Goal: Book appointment/travel/reservation

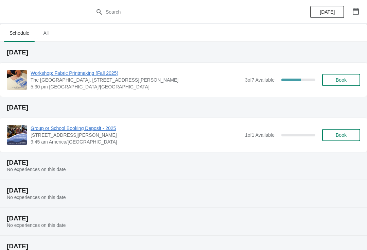
click at [92, 74] on span "Workshop: Fabric Printmaking (Fall 2025)" at bounding box center [136, 73] width 211 height 7
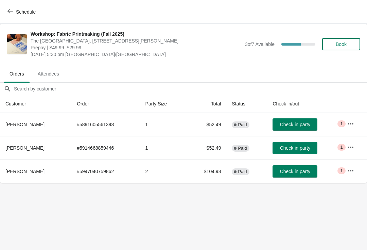
click at [295, 123] on span "Check in party" at bounding box center [295, 124] width 30 height 5
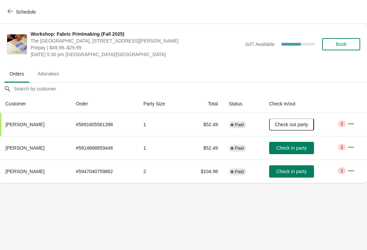
click at [17, 7] on button "Schedule" at bounding box center [22, 12] width 38 height 12
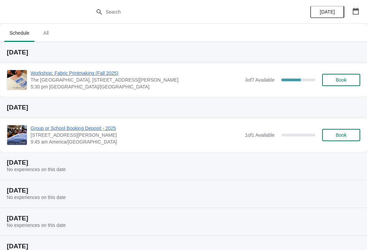
click at [342, 76] on button "Book" at bounding box center [341, 80] width 38 height 12
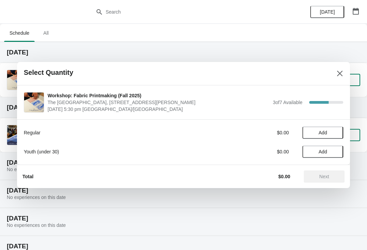
click at [338, 71] on icon "Close" at bounding box center [339, 73] width 5 height 5
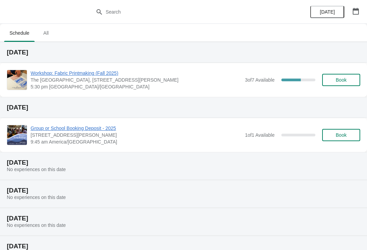
click at [96, 70] on span "Workshop: Fabric Printmaking (Fall 2025)" at bounding box center [136, 73] width 211 height 7
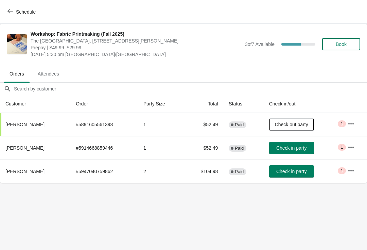
click at [287, 147] on span "Check in party" at bounding box center [291, 147] width 30 height 5
click at [287, 170] on span "Check in party" at bounding box center [291, 171] width 30 height 5
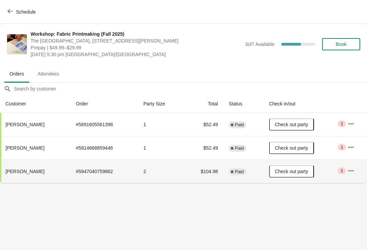
click at [12, 14] on icon "button" at bounding box center [9, 10] width 5 height 5
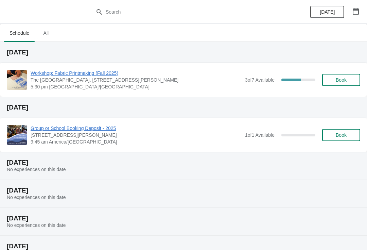
click at [80, 74] on span "Workshop: Fabric Printmaking (Fall 2025)" at bounding box center [136, 73] width 211 height 7
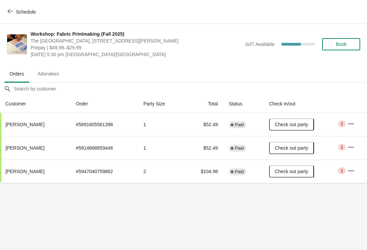
click at [353, 41] on span "Book" at bounding box center [341, 43] width 26 height 5
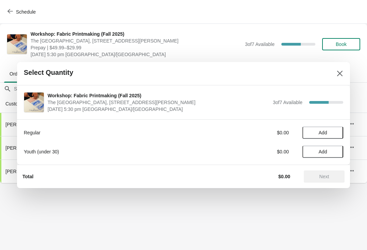
click at [321, 132] on span "Add" at bounding box center [323, 132] width 8 height 5
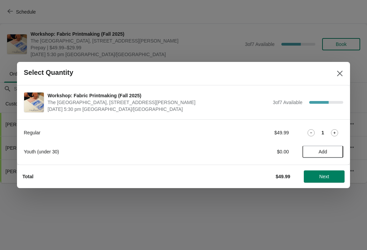
click at [317, 175] on span "Next" at bounding box center [324, 176] width 30 height 5
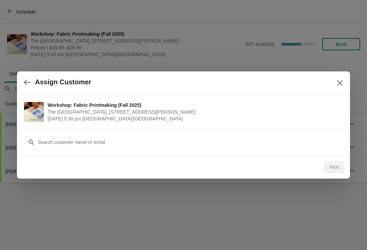
click at [341, 81] on icon "Close" at bounding box center [340, 83] width 7 height 7
